Goal: Communication & Community: Answer question/provide support

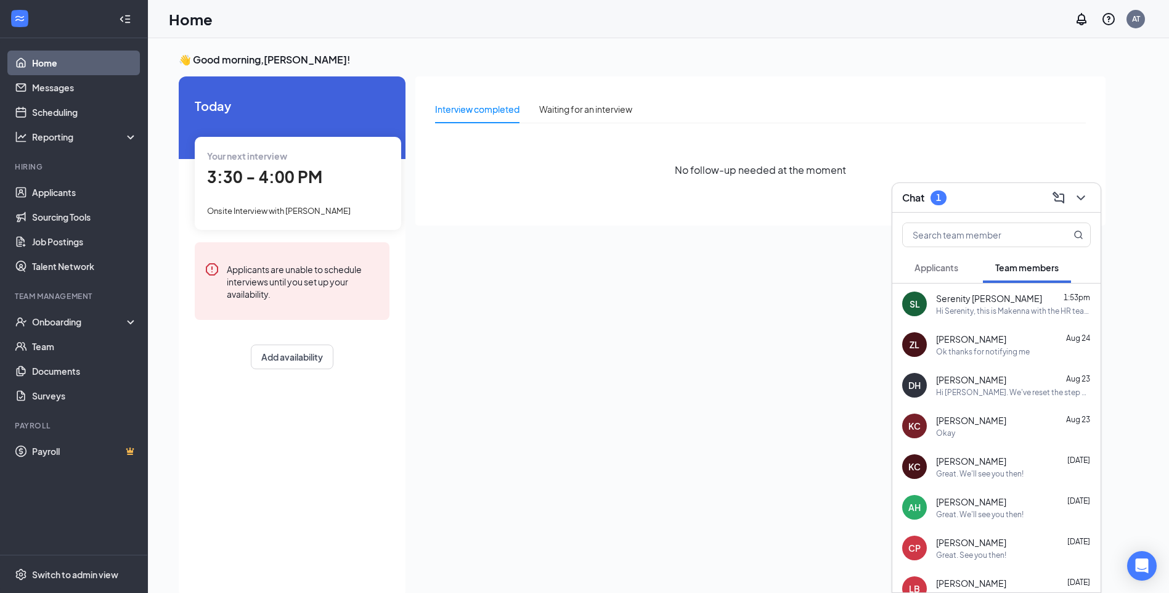
click at [946, 267] on span "Applicants" at bounding box center [937, 267] width 44 height 11
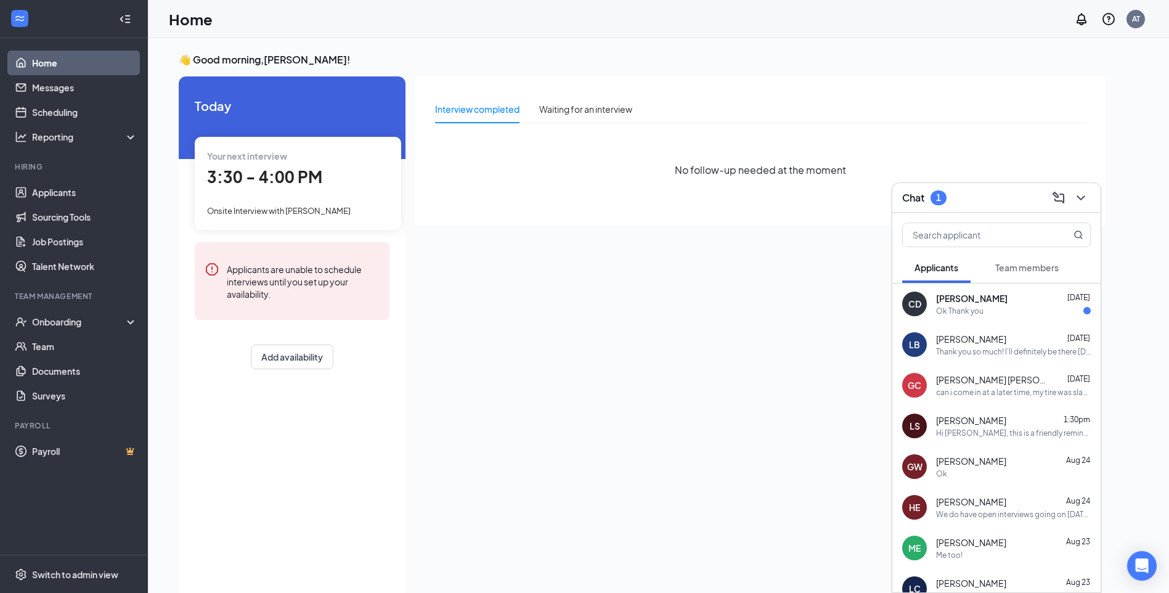
click at [977, 309] on div "Ok Thank you" at bounding box center [959, 311] width 47 height 10
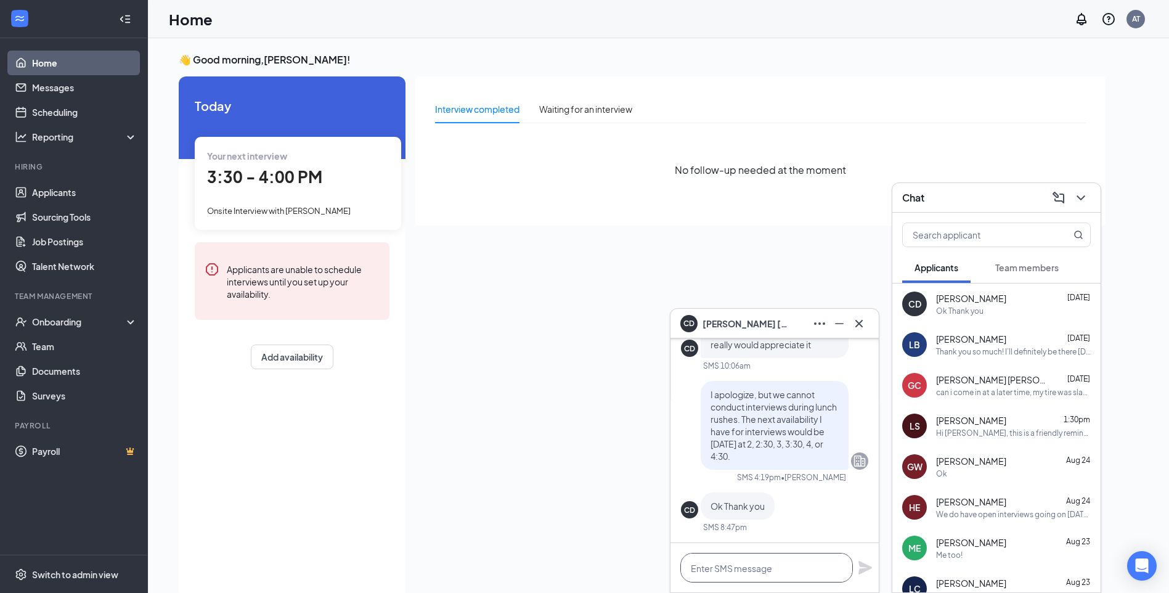
click at [755, 568] on textarea at bounding box center [767, 568] width 173 height 30
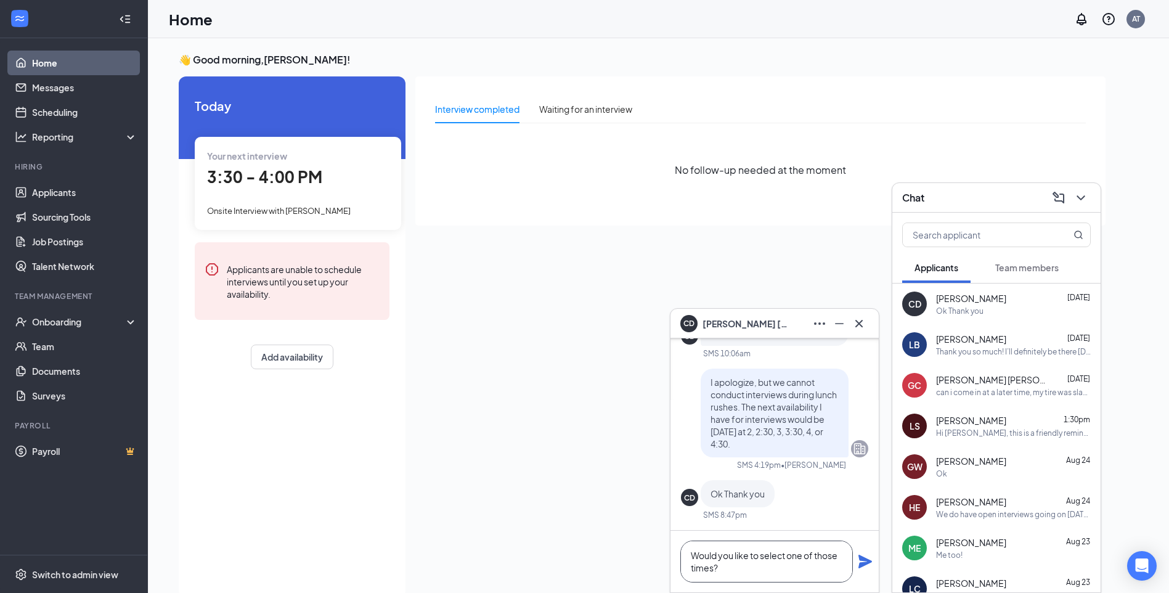
type textarea "Would you like to select one of those times?"
click at [865, 561] on icon "Plane" at bounding box center [866, 562] width 14 height 14
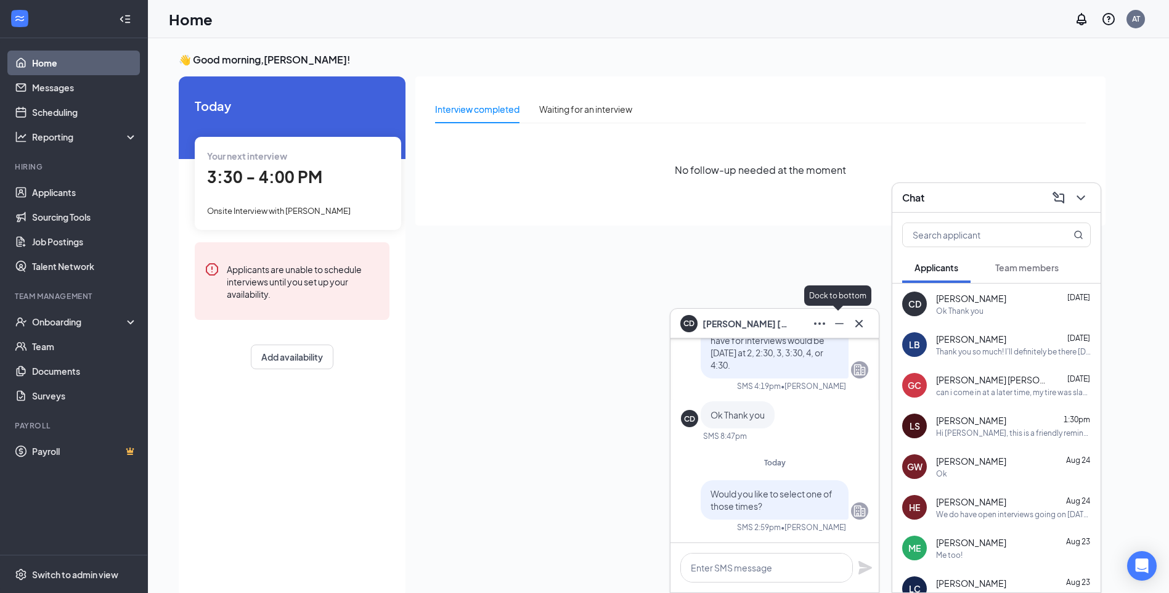
scroll to position [0, 0]
click at [857, 324] on icon "Cross" at bounding box center [859, 323] width 15 height 15
